Goal: Check status: Check status

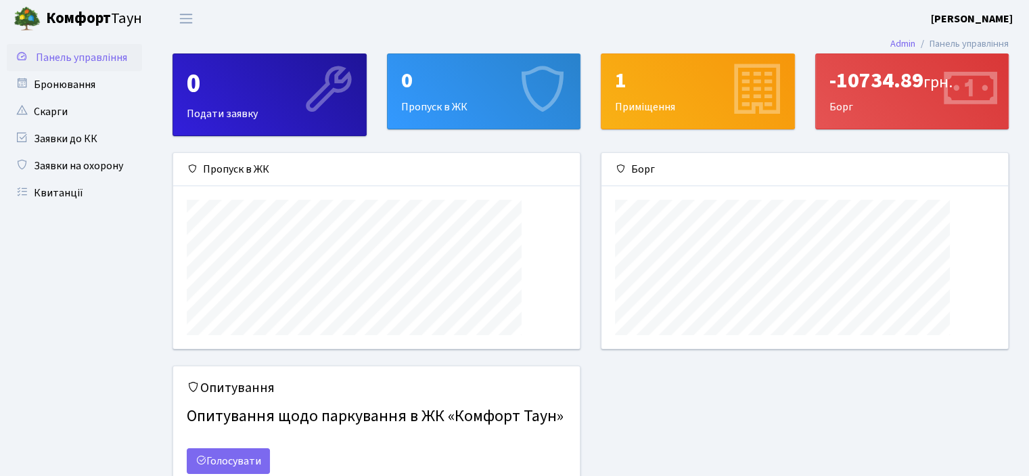
scroll to position [195, 406]
click at [60, 193] on link "Квитанції" at bounding box center [74, 192] width 135 height 27
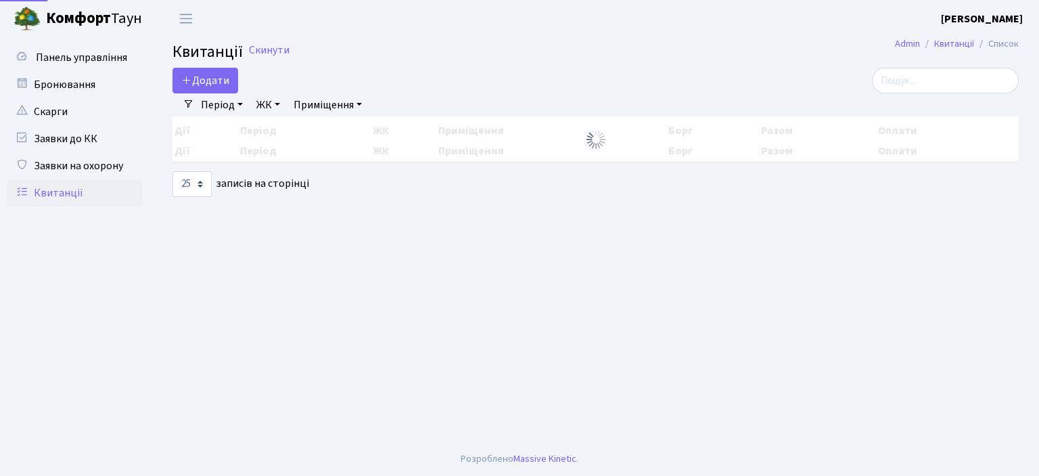
select select "25"
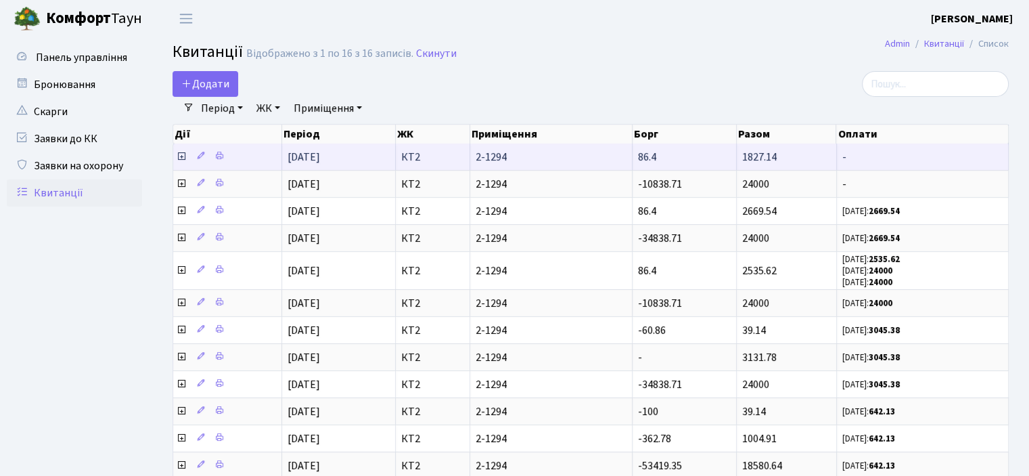
click at [183, 156] on icon at bounding box center [181, 156] width 11 height 11
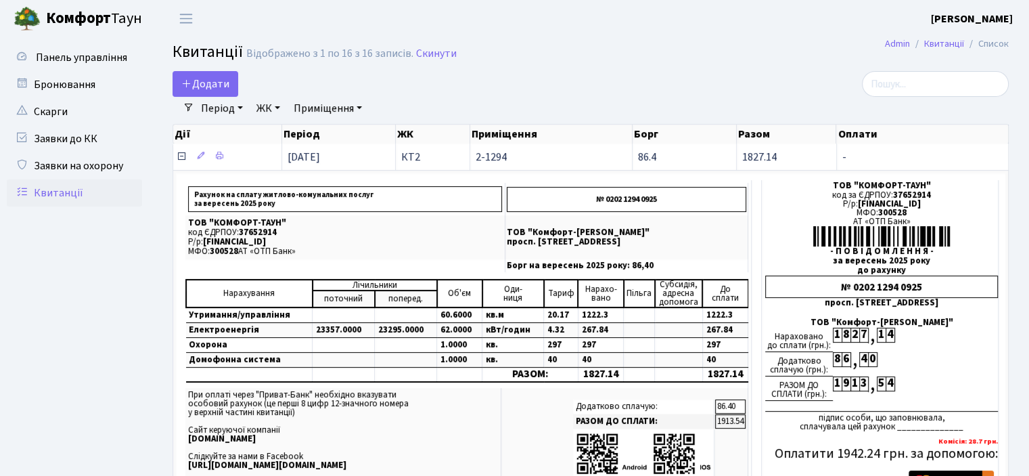
click at [182, 157] on icon at bounding box center [181, 156] width 11 height 11
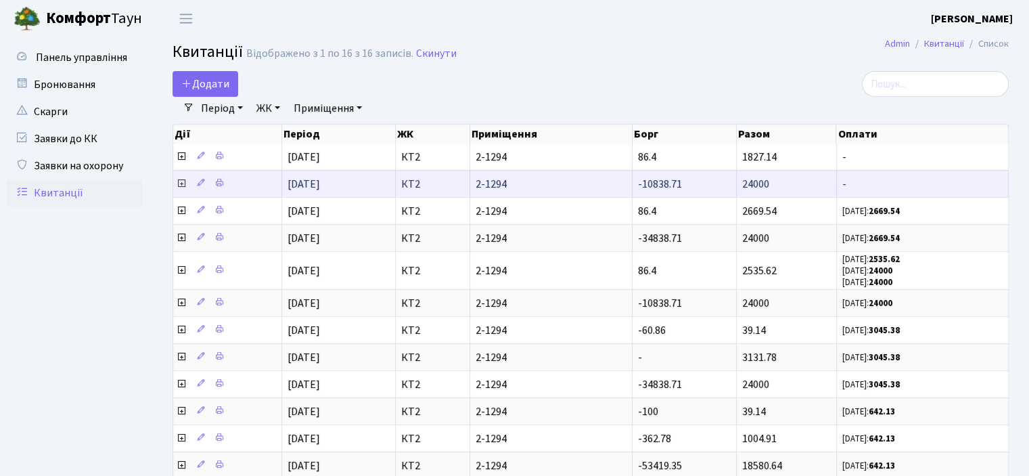
click at [179, 179] on icon at bounding box center [181, 183] width 11 height 11
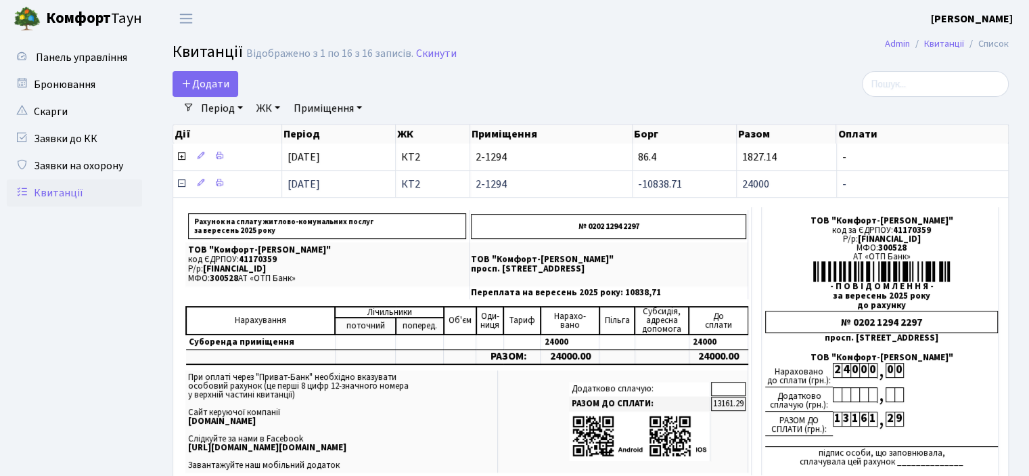
click at [179, 181] on icon at bounding box center [181, 183] width 11 height 11
